Goal: Information Seeking & Learning: Learn about a topic

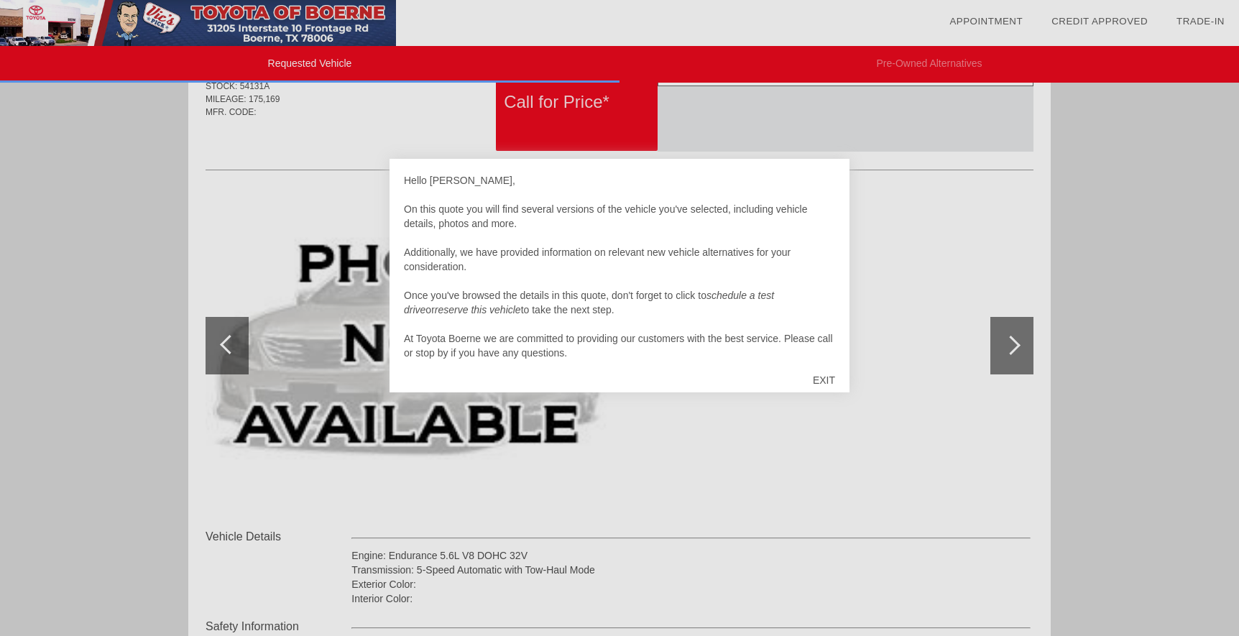
click at [831, 378] on div "EXIT" at bounding box center [823, 379] width 51 height 43
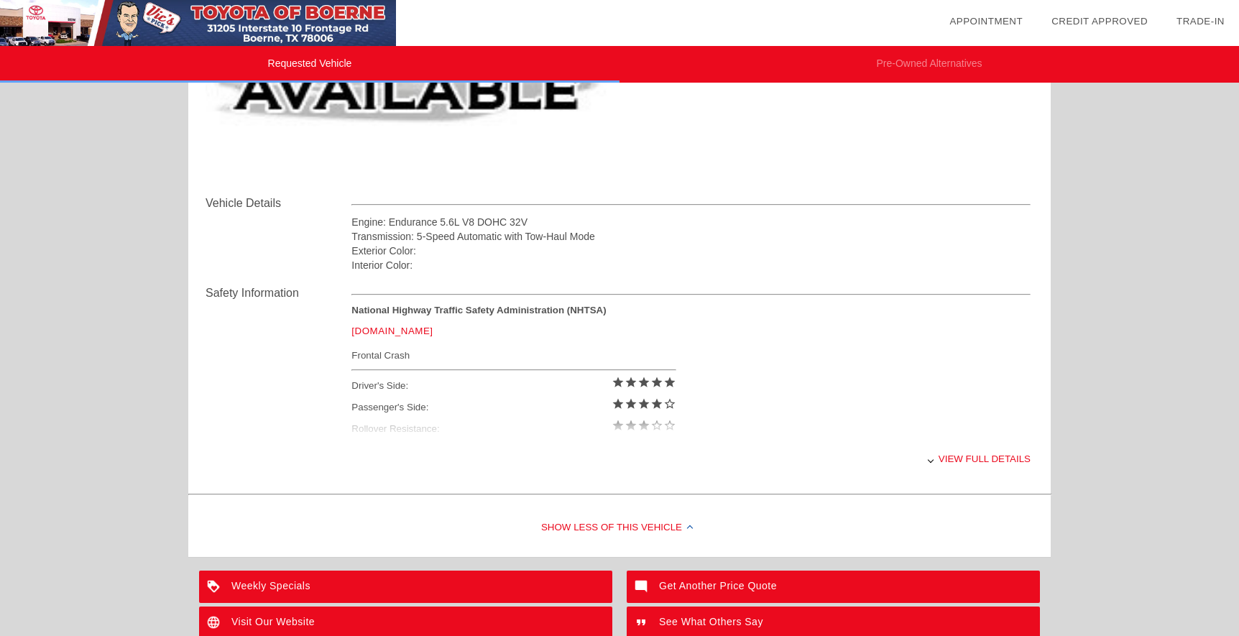
scroll to position [431, 0]
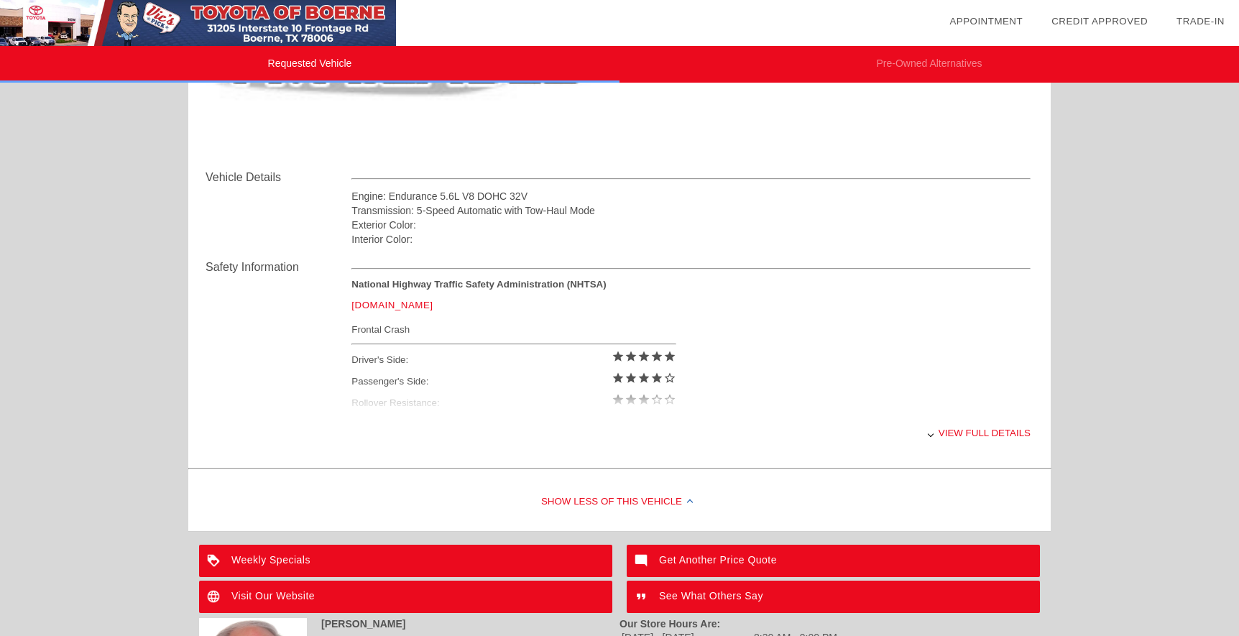
click at [966, 431] on div "View full details" at bounding box center [690, 432] width 679 height 35
drag, startPoint x: 435, startPoint y: 331, endPoint x: 333, endPoint y: 284, distance: 112.2
click at [333, 284] on div "Safety Information National Highway Traffic Safety Administration (NHTSA) www.n…" at bounding box center [619, 354] width 828 height 216
drag, startPoint x: 333, startPoint y: 284, endPoint x: 440, endPoint y: 334, distance: 118.6
click at [440, 334] on div "Frontal Crash" at bounding box center [513, 329] width 324 height 18
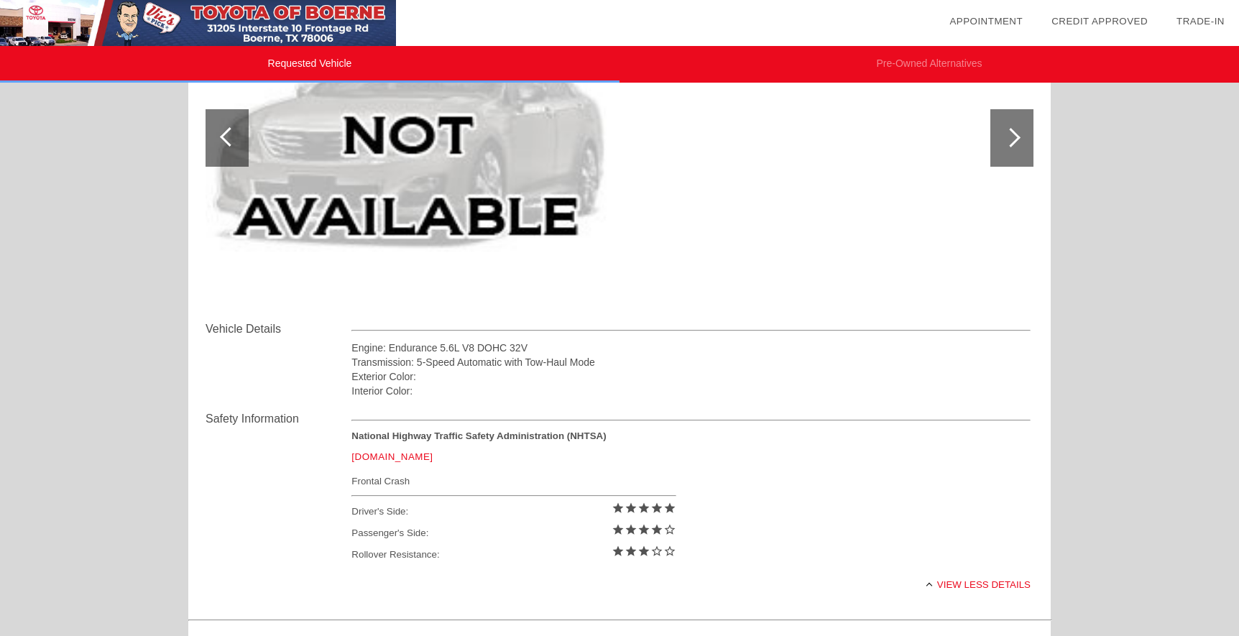
scroll to position [144, 0]
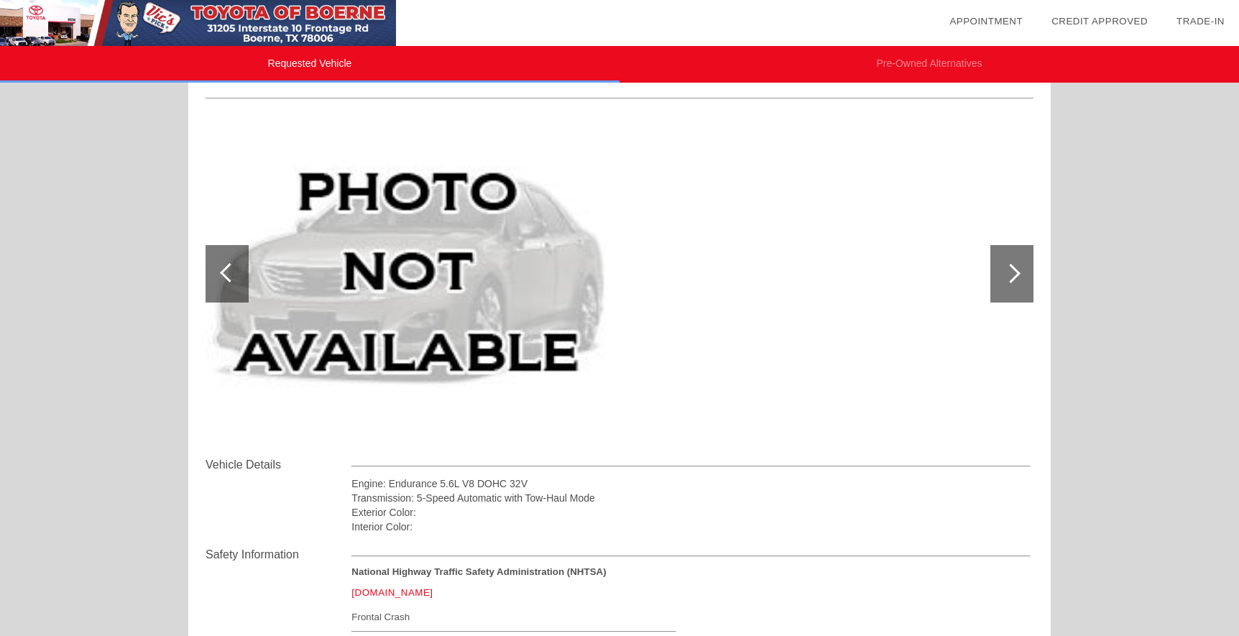
click at [230, 268] on div at bounding box center [229, 272] width 19 height 19
click at [813, 307] on div at bounding box center [619, 274] width 828 height 313
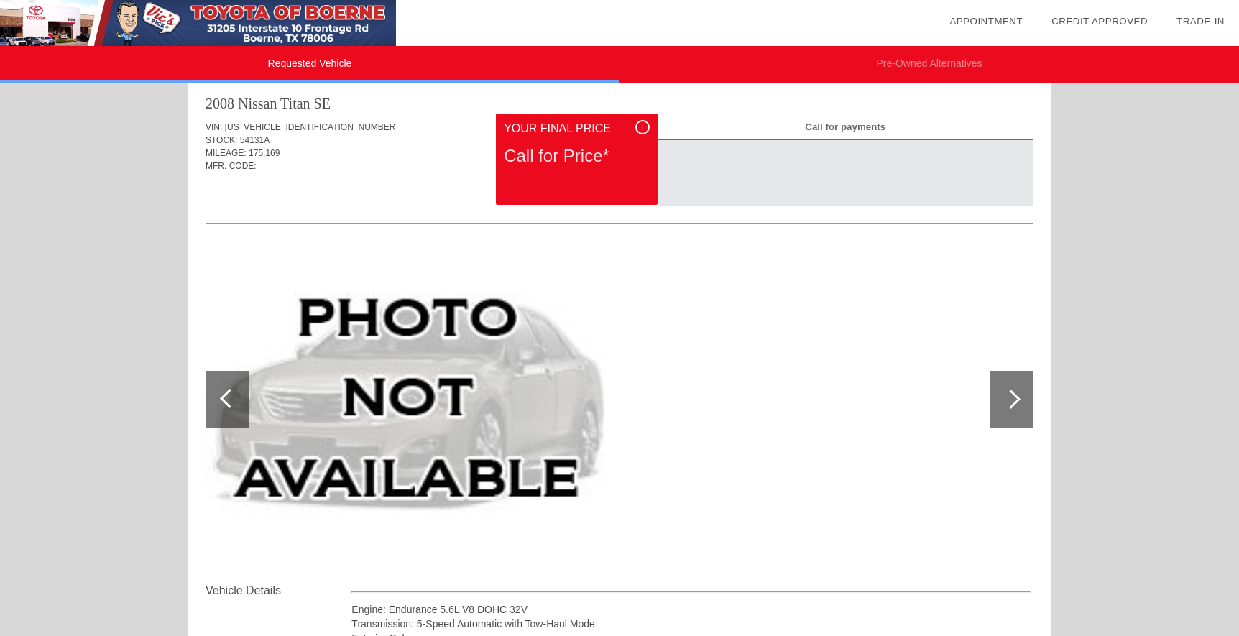
scroll to position [0, 0]
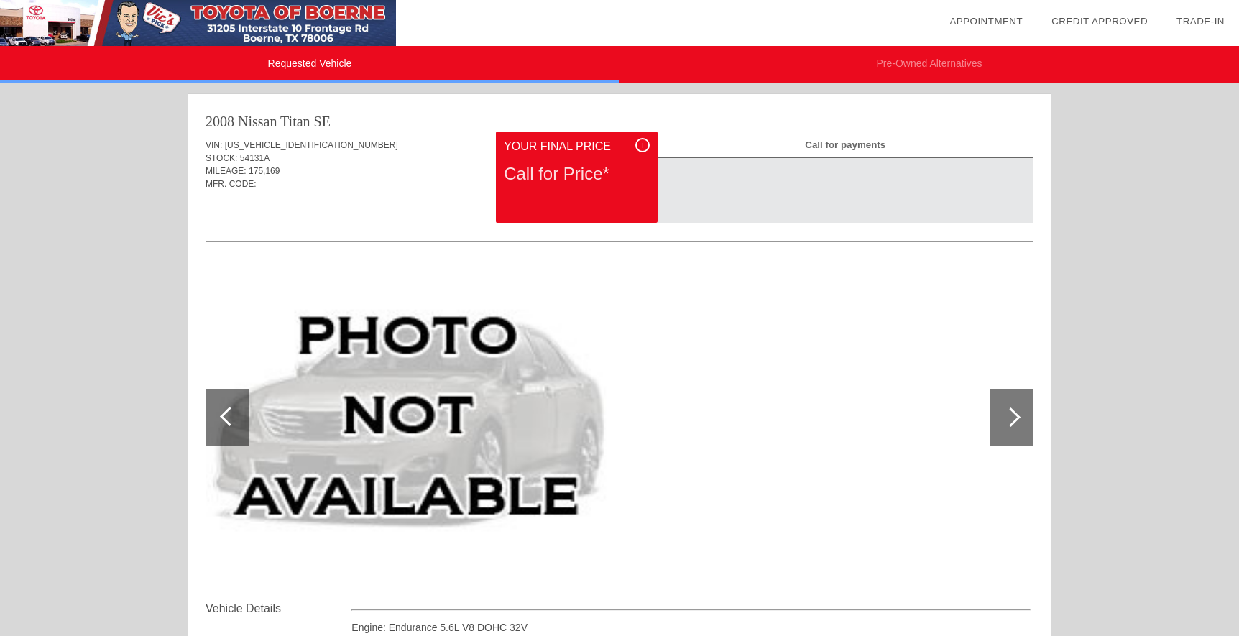
click at [1176, 187] on div "Requested Vehicle Pre-Owned Alternatives date_range Appointment check_box Credi…" at bounding box center [619, 585] width 1239 height 1171
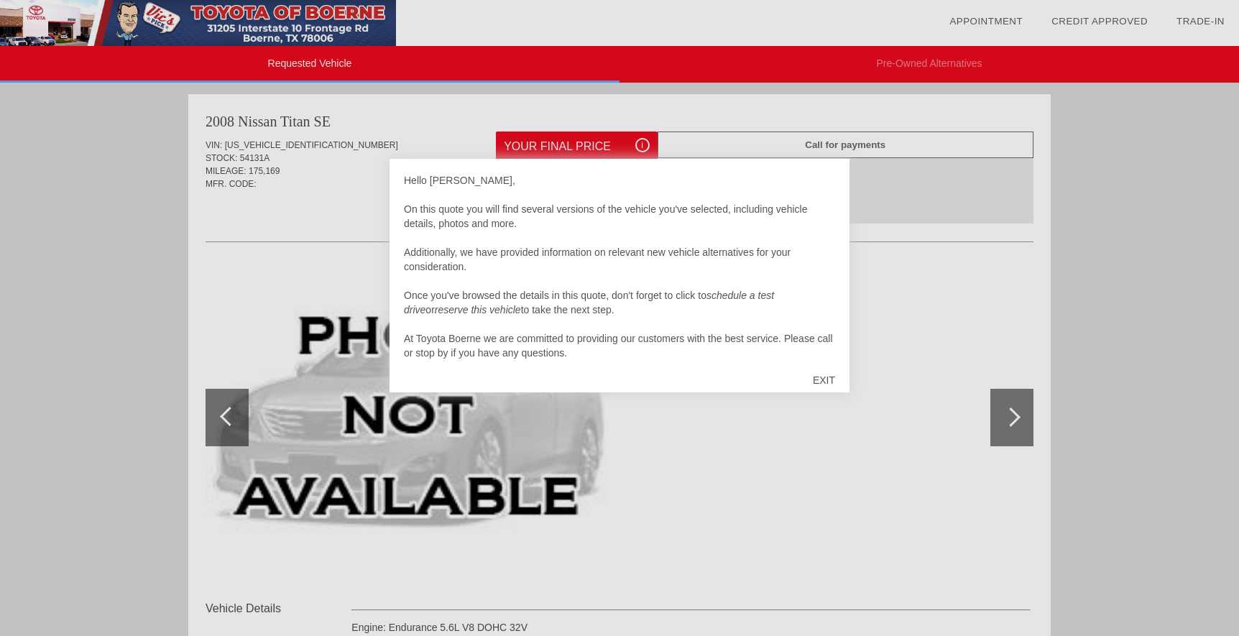
scroll to position [14, 0]
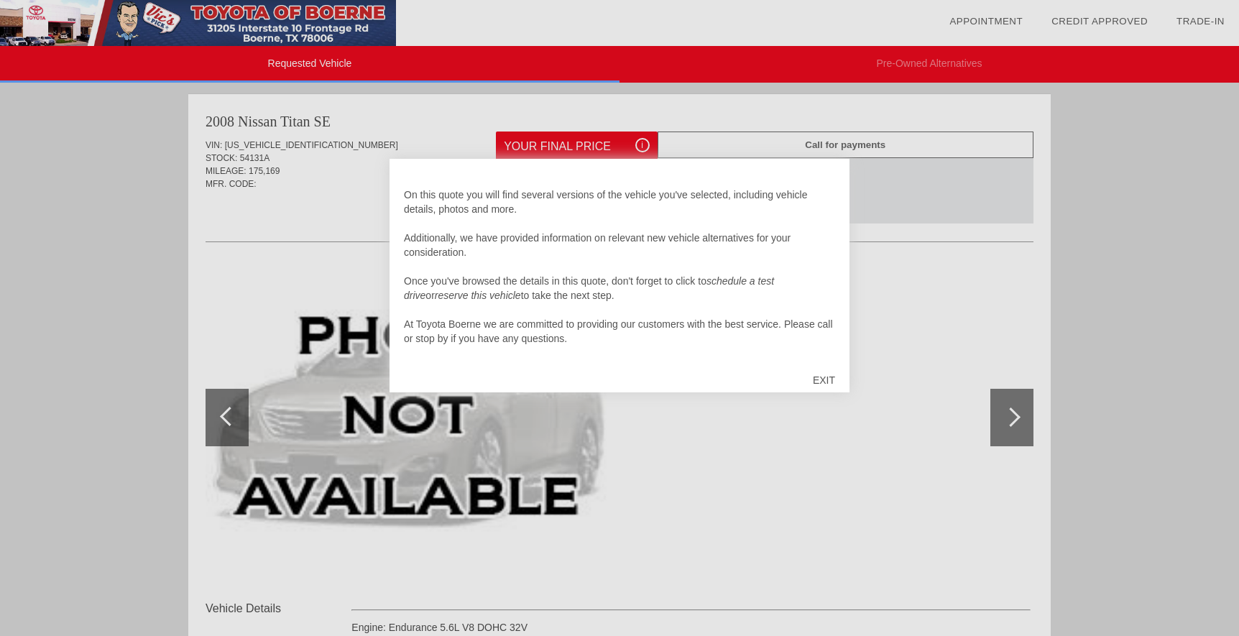
click at [826, 379] on div "EXIT" at bounding box center [823, 379] width 51 height 43
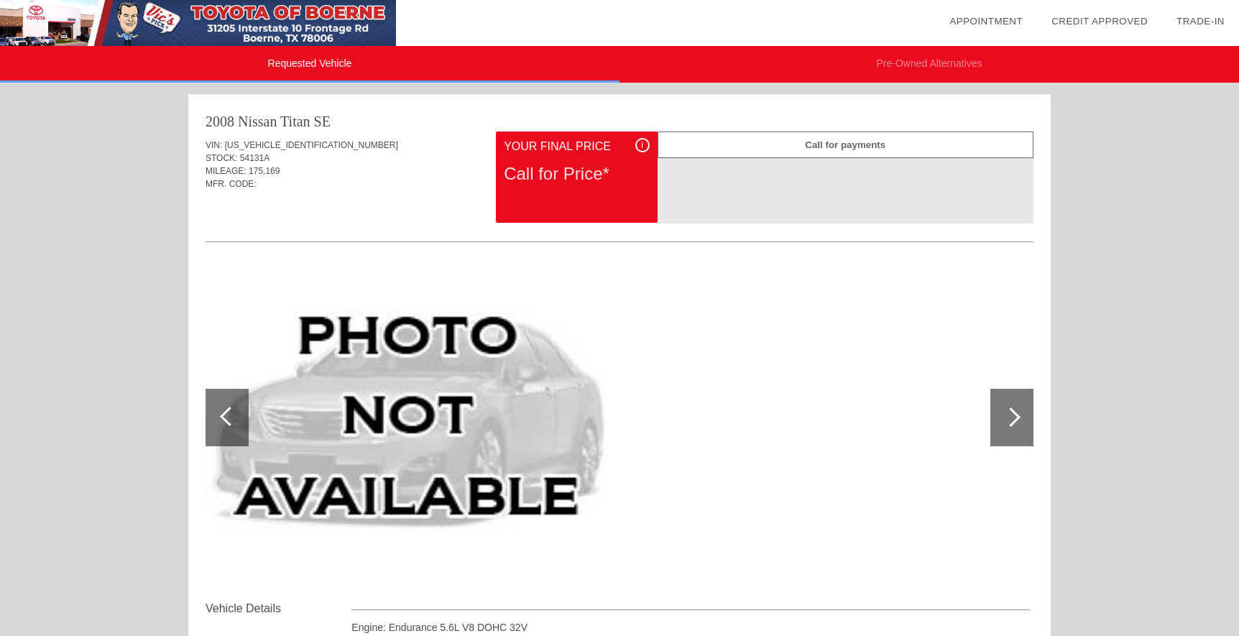
click at [822, 146] on div "Call for payments" at bounding box center [845, 144] width 376 height 27
click at [513, 175] on div "Call for Price*" at bounding box center [576, 173] width 145 height 37
click at [639, 149] on div "i" at bounding box center [642, 145] width 14 height 14
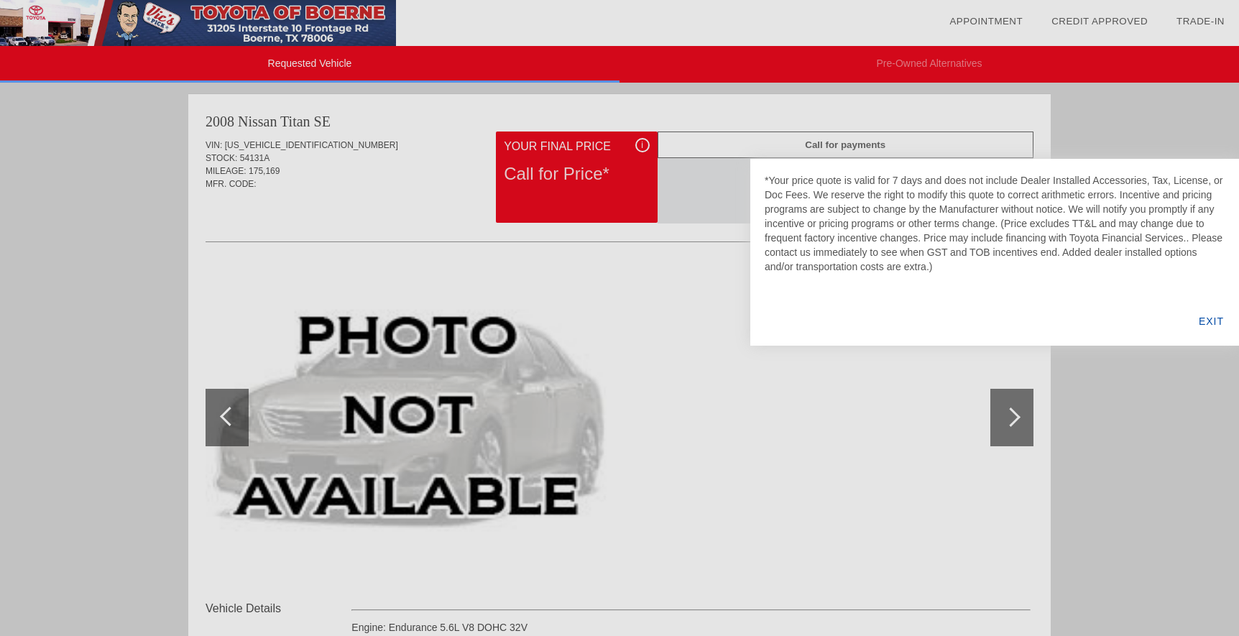
click at [873, 447] on div at bounding box center [619, 318] width 1239 height 636
click at [1225, 320] on div "EXIT" at bounding box center [1210, 321] width 55 height 49
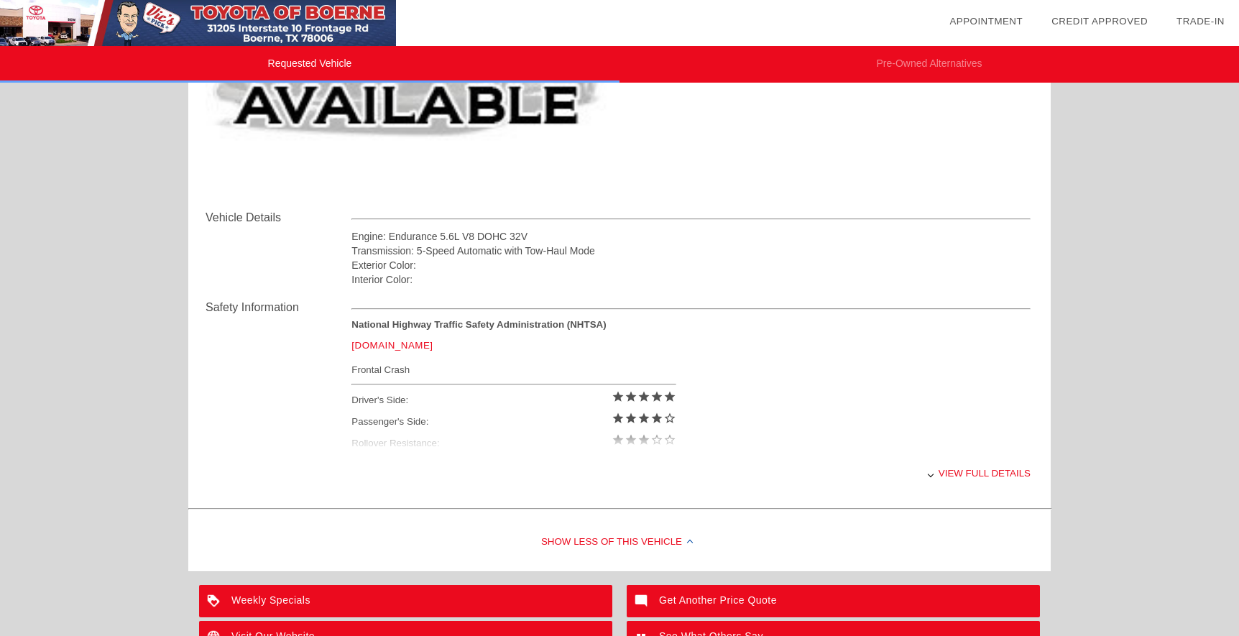
scroll to position [431, 0]
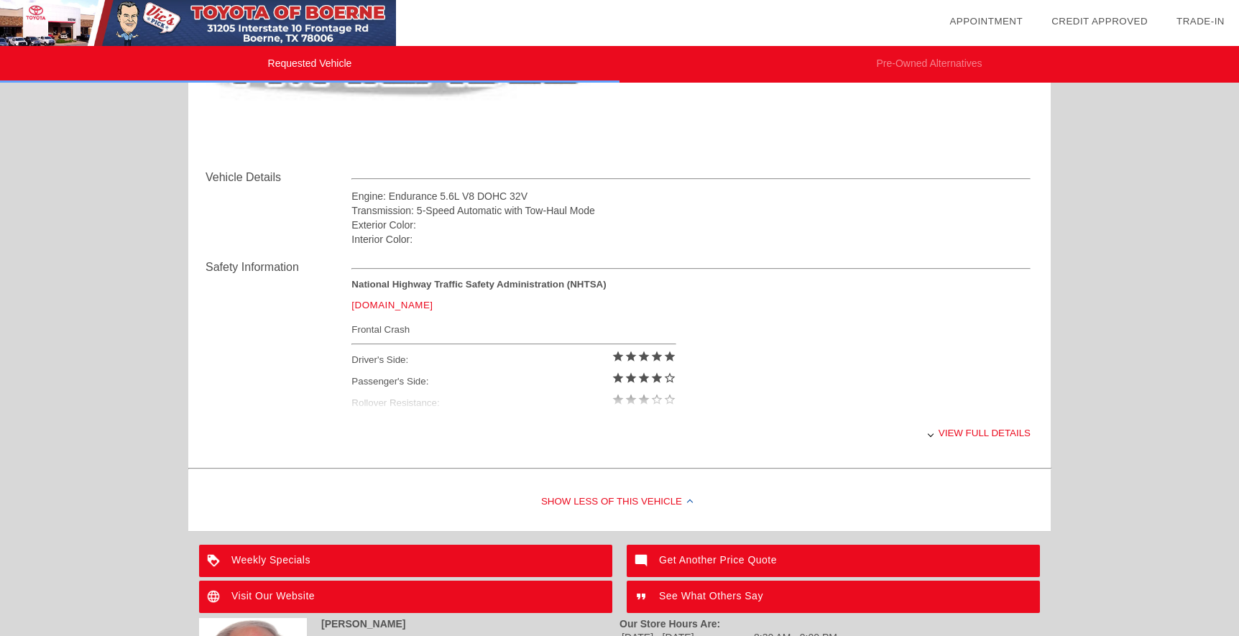
click at [1005, 438] on div "View full details" at bounding box center [690, 432] width 679 height 35
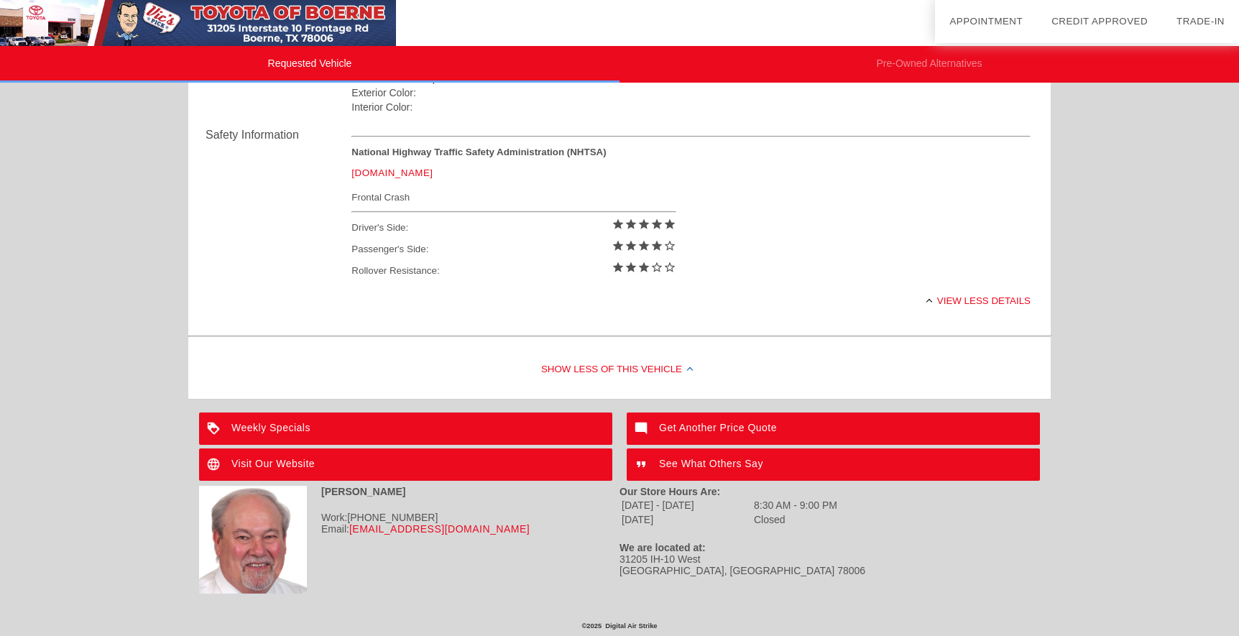
scroll to position [565, 0]
drag, startPoint x: 420, startPoint y: 513, endPoint x: 348, endPoint y: 514, distance: 71.8
click at [348, 514] on div "Work: [PHONE_NUMBER]" at bounding box center [409, 516] width 420 height 11
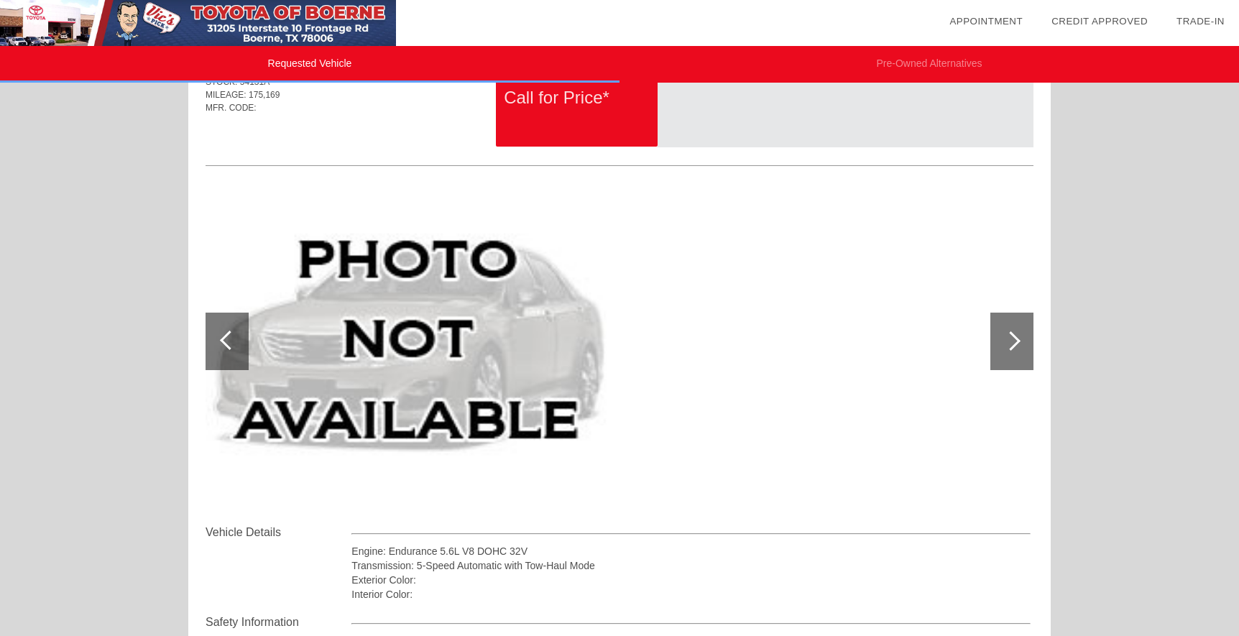
scroll to position [0, 0]
